Goal: Transaction & Acquisition: Purchase product/service

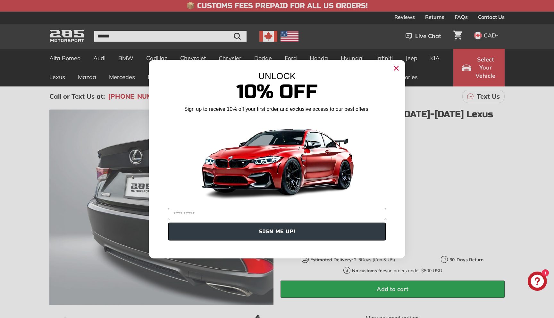
click at [397, 68] on icon "Close dialog" at bounding box center [396, 68] width 4 height 4
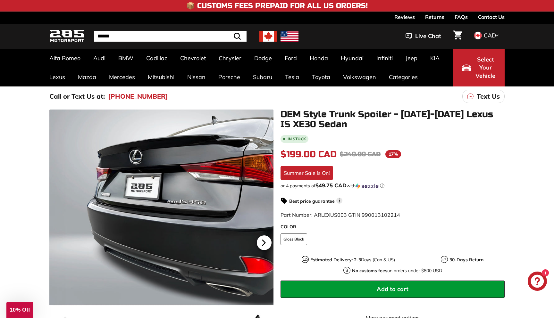
click at [262, 245] on icon at bounding box center [264, 243] width 15 height 15
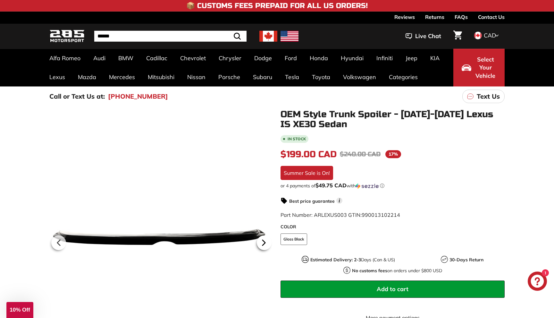
click at [262, 245] on icon at bounding box center [264, 243] width 15 height 15
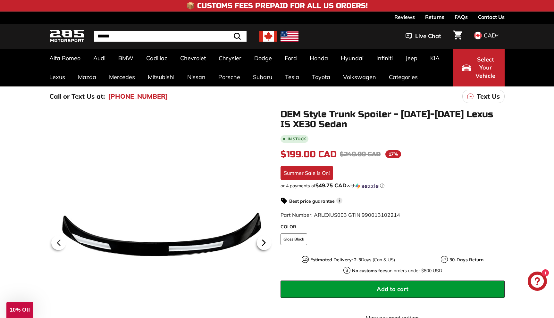
click at [262, 245] on icon at bounding box center [264, 243] width 15 height 15
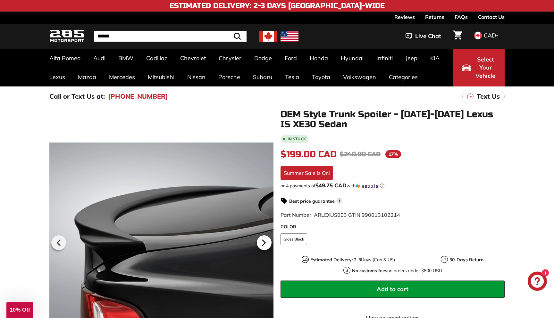
click at [262, 245] on icon at bounding box center [264, 243] width 15 height 15
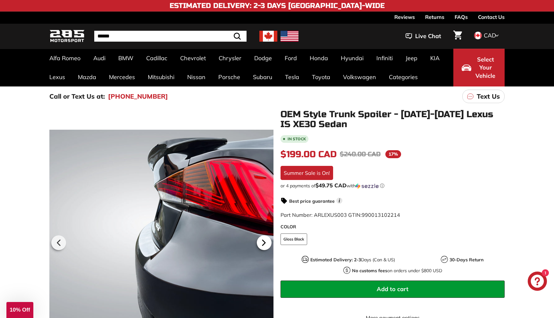
click at [262, 245] on icon at bounding box center [264, 243] width 15 height 15
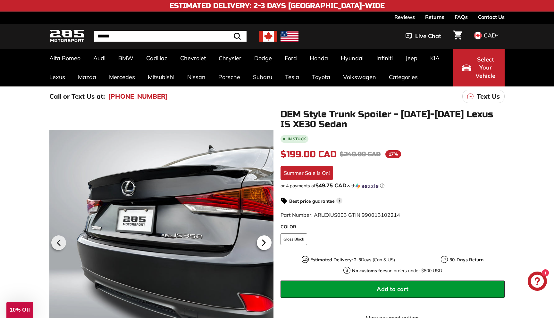
scroll to position [0, 49]
click at [262, 245] on icon at bounding box center [264, 243] width 15 height 15
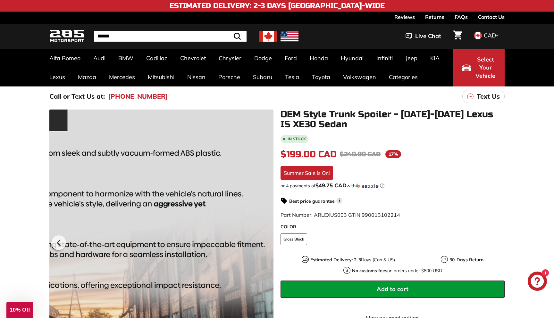
click at [262, 245] on div at bounding box center [161, 242] width 224 height 265
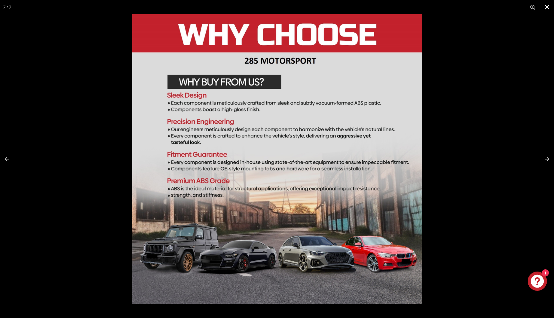
click at [513, 132] on div at bounding box center [409, 173] width 554 height 318
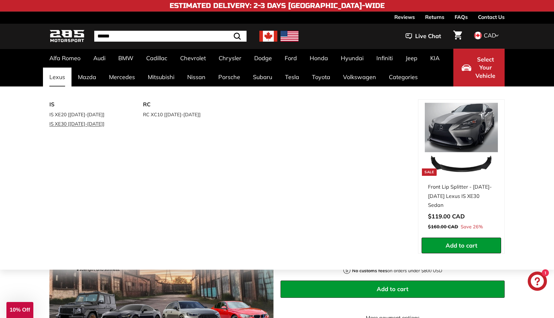
click at [63, 123] on link "IS XE30 [[DATE]-[DATE]]" at bounding box center [87, 123] width 76 height 9
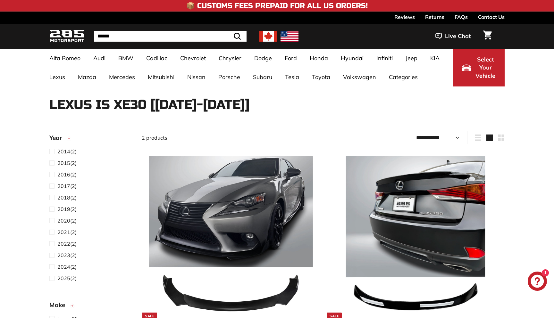
select select "**********"
